Goal: Task Accomplishment & Management: Manage account settings

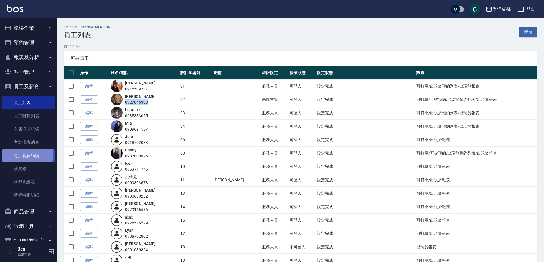
click at [26, 154] on link "每月薪資維護" at bounding box center [28, 155] width 52 height 13
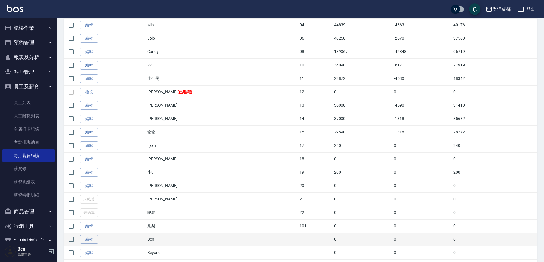
scroll to position [172, 0]
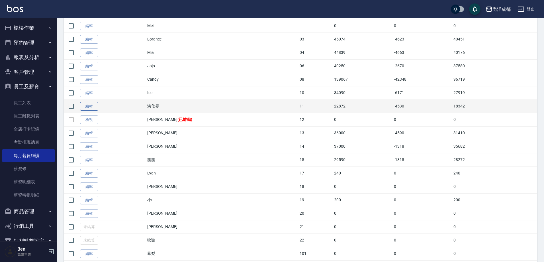
click at [94, 106] on link "編輯" at bounding box center [89, 106] width 18 height 9
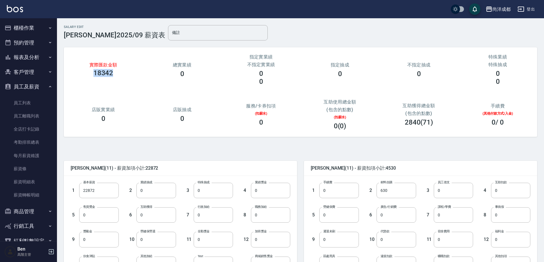
drag, startPoint x: 88, startPoint y: 75, endPoint x: 130, endPoint y: 75, distance: 41.9
click at [130, 75] on div "18342" at bounding box center [103, 73] width 65 height 8
drag, startPoint x: 82, startPoint y: 74, endPoint x: 130, endPoint y: 76, distance: 48.2
click at [130, 76] on div "18342" at bounding box center [103, 73] width 65 height 8
click at [137, 88] on div "實際匯款金額 18342 總實業績 0 指定實業績 不指定實業績 0 0 指定抽成 0 不指定抽成 0 特殊業績 特殊抽成 0 0 店販實業績 0 店販抽成 …" at bounding box center [301, 91] width 474 height 89
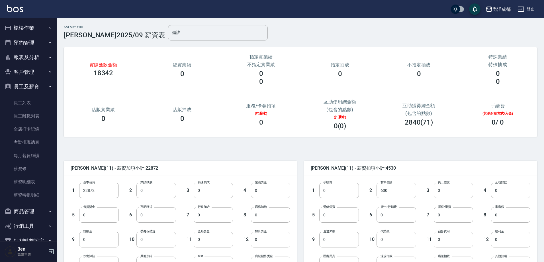
click at [502, 8] on div "尚洋成都" at bounding box center [502, 9] width 18 height 7
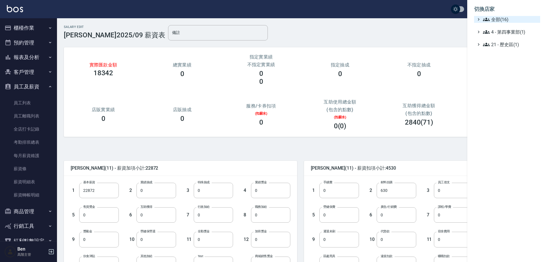
click at [502, 19] on span "全部(16)" at bounding box center [510, 19] width 55 height 7
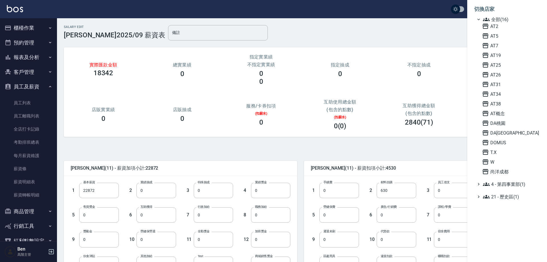
click at [501, 68] on div "AT2 AT5 AT7 AT19 AT25 AT26 AT31 AT34 AT38 AT[GEOGRAPHIC_DATA] [GEOGRAPHIC_DATA]…" at bounding box center [510, 99] width 60 height 152
click at [502, 66] on span "AT25" at bounding box center [510, 65] width 56 height 7
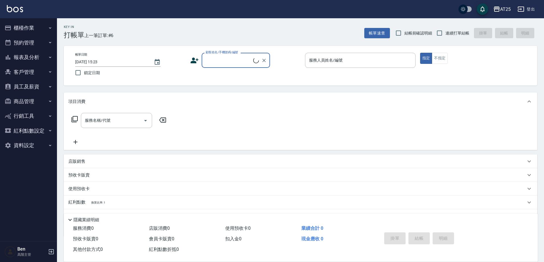
click at [33, 85] on button "員工及薪資" at bounding box center [28, 86] width 52 height 15
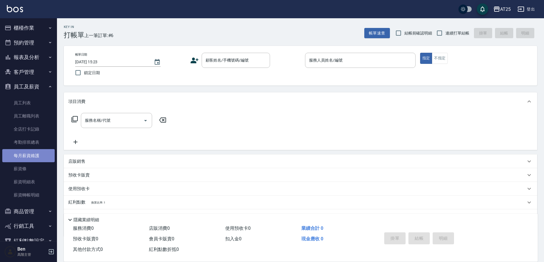
click at [32, 152] on link "每月薪資維護" at bounding box center [28, 155] width 52 height 13
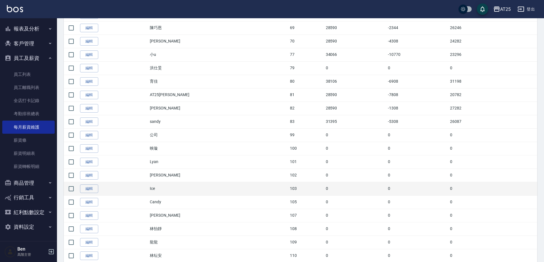
scroll to position [427, 0]
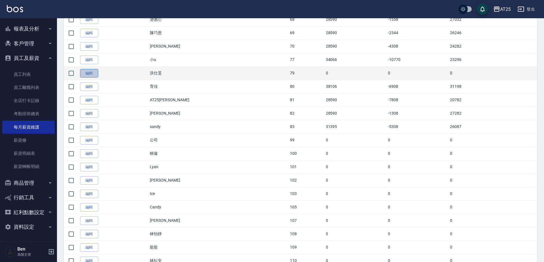
click at [93, 73] on link "編輯" at bounding box center [89, 73] width 18 height 9
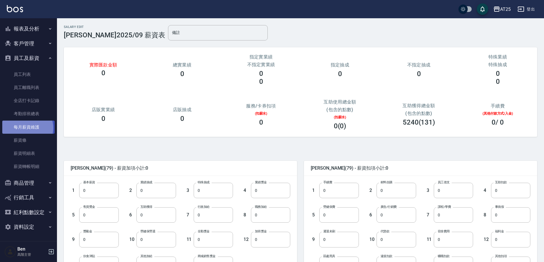
click at [27, 128] on link "每月薪資維護" at bounding box center [28, 127] width 52 height 13
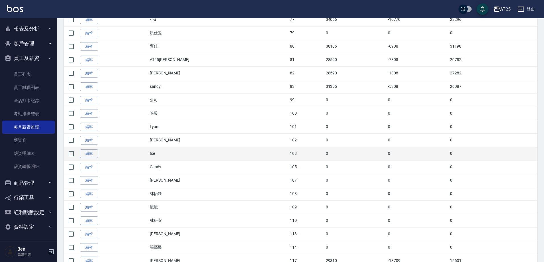
scroll to position [572, 0]
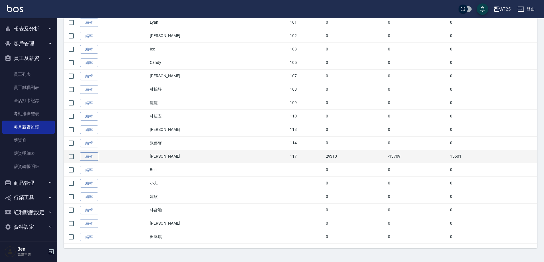
click at [87, 159] on link "編輯" at bounding box center [89, 156] width 18 height 9
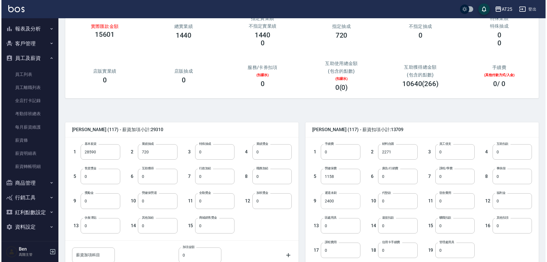
scroll to position [28, 0]
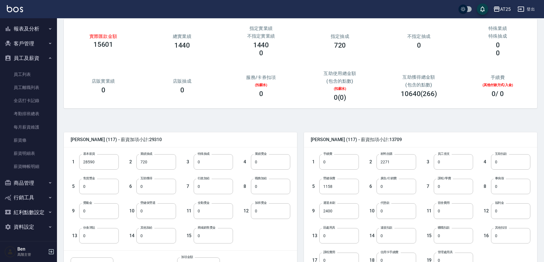
click at [495, 6] on icon "button" at bounding box center [496, 9] width 7 height 7
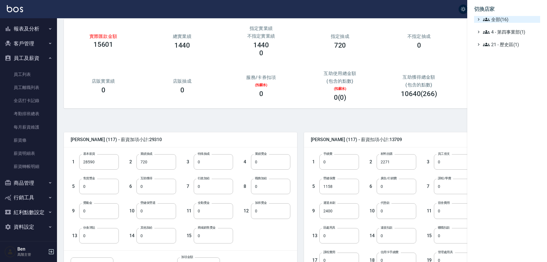
click at [504, 18] on span "全部(16)" at bounding box center [510, 19] width 55 height 7
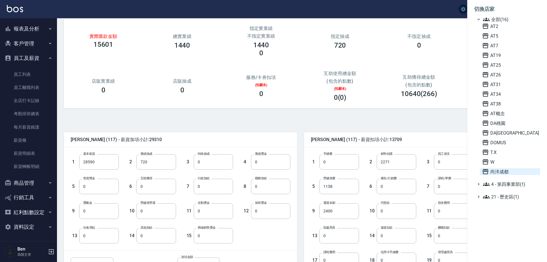
click at [504, 172] on span "尚洋成都" at bounding box center [510, 171] width 56 height 7
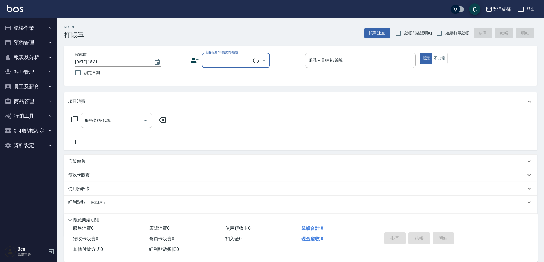
click at [25, 85] on button "員工及薪資" at bounding box center [28, 86] width 52 height 15
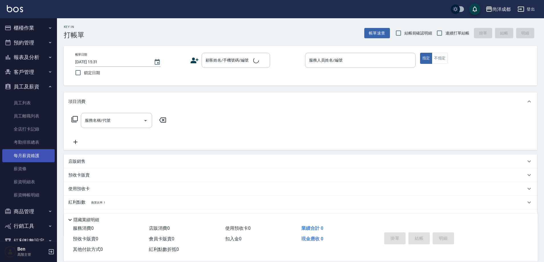
click at [37, 155] on link "每月薪資維護" at bounding box center [28, 155] width 52 height 13
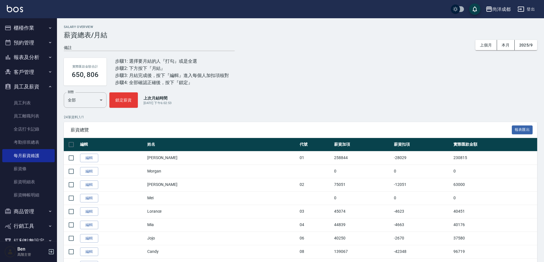
scroll to position [229, 0]
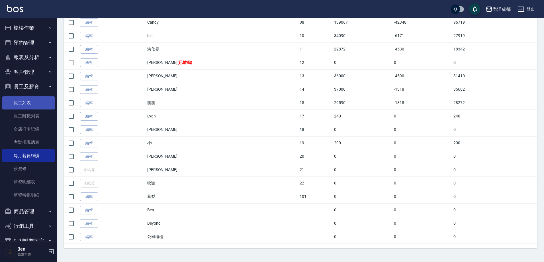
click at [19, 102] on link "員工列表" at bounding box center [28, 102] width 52 height 13
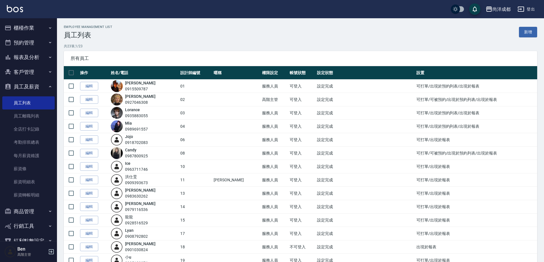
scroll to position [28, 0]
